Goal: Information Seeking & Learning: Learn about a topic

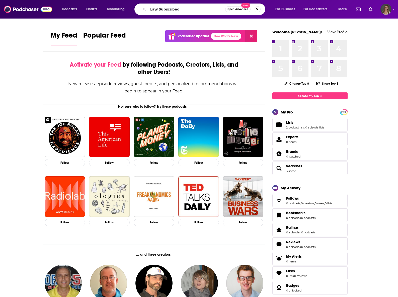
type input "Law Subscribed"
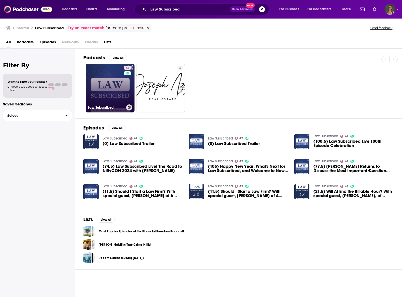
click at [98, 83] on link "42 Law Subscribed" at bounding box center [110, 88] width 49 height 49
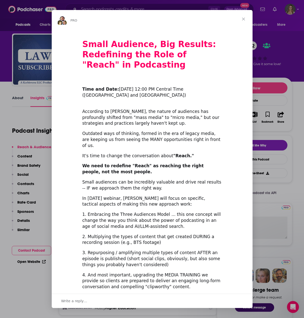
click at [117, 34] on h1 "Small Audience, Big Results: Redefining the Role of "Reach" in Podcasting" at bounding box center [151, 51] width 139 height 44
click at [149, 24] on div "PRO" at bounding box center [152, 20] width 188 height 9
click at [243, 21] on span "Close" at bounding box center [243, 19] width 18 height 18
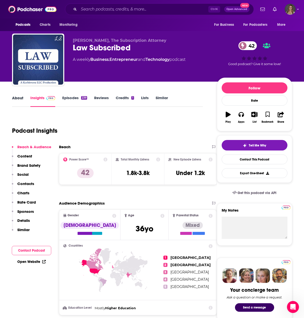
click at [26, 99] on div "About" at bounding box center [21, 101] width 18 height 12
click at [24, 99] on div "About" at bounding box center [21, 101] width 18 height 12
click at [20, 97] on link "About" at bounding box center [17, 101] width 11 height 12
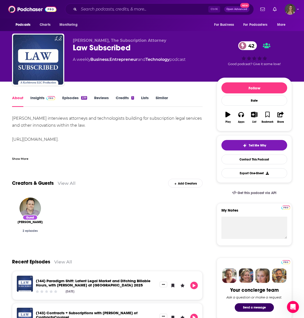
click at [161, 142] on div "[PERSON_NAME] interviews attorneys and technologists building for subscription …" at bounding box center [107, 136] width 190 height 42
drag, startPoint x: 134, startPoint y: 46, endPoint x: 62, endPoint y: 45, distance: 71.9
click at [62, 45] on div "[PERSON_NAME], The Subscription Attorney Law Subscribed 42 A weekly Business , …" at bounding box center [151, 61] width 279 height 54
click at [130, 46] on div "Law Subscribed 42" at bounding box center [141, 48] width 136 height 10
drag, startPoint x: 144, startPoint y: 49, endPoint x: 65, endPoint y: 45, distance: 78.8
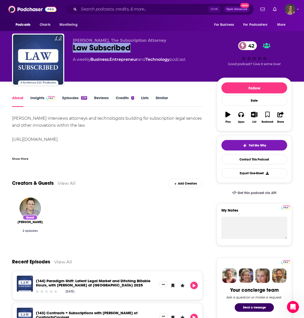
click at [65, 45] on div "[PERSON_NAME], The Subscription Attorney Law Subscribed 42 A weekly Business , …" at bounding box center [151, 61] width 279 height 54
copy h1 "Law Subscribed"
click at [35, 100] on link "Insights" at bounding box center [42, 101] width 25 height 12
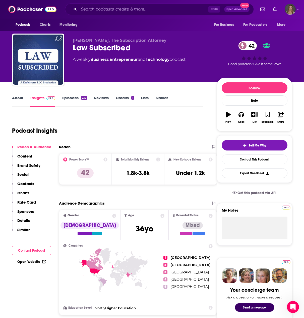
scroll to position [125, 0]
